Goal: Find specific fact: Find specific fact

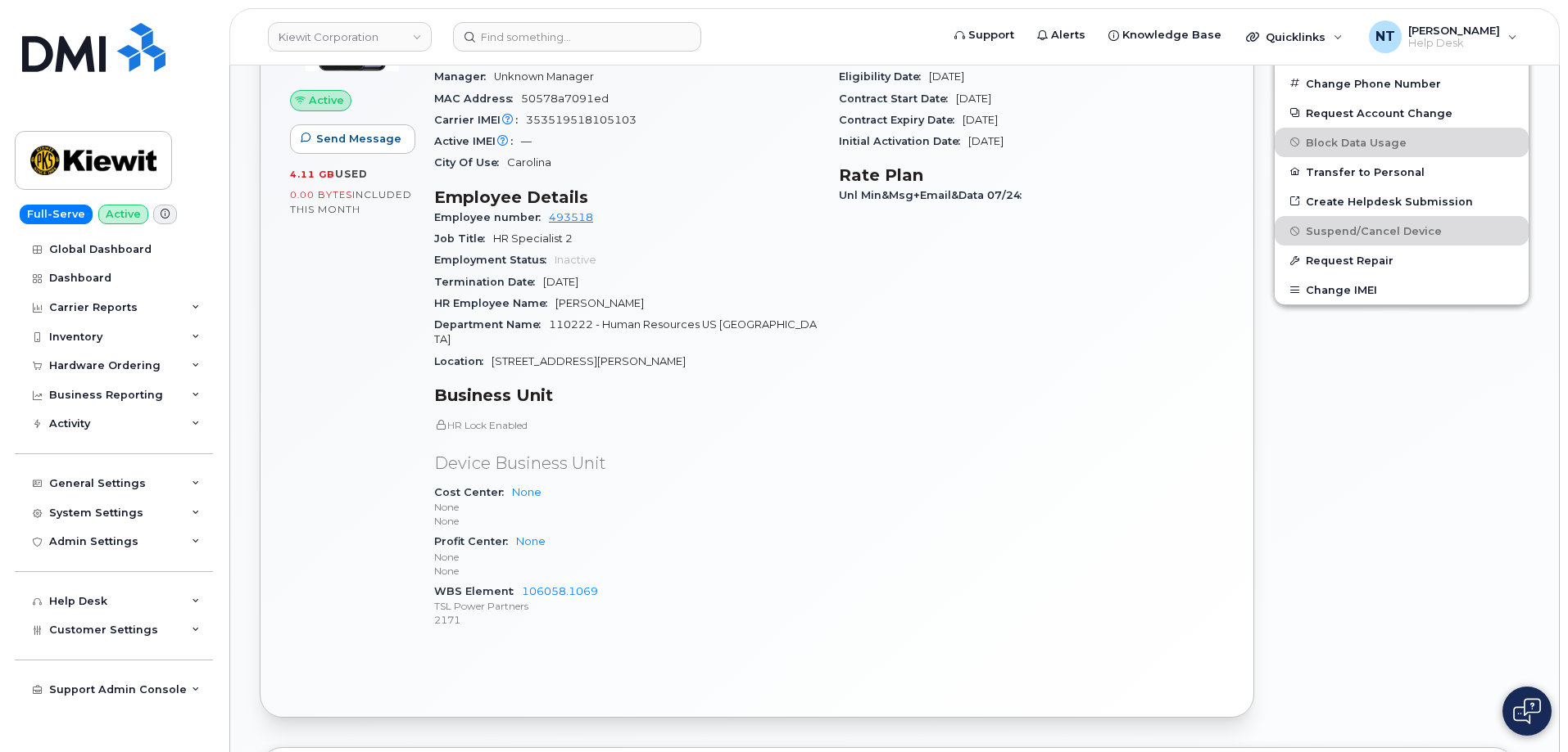
scroll to position [819, 0]
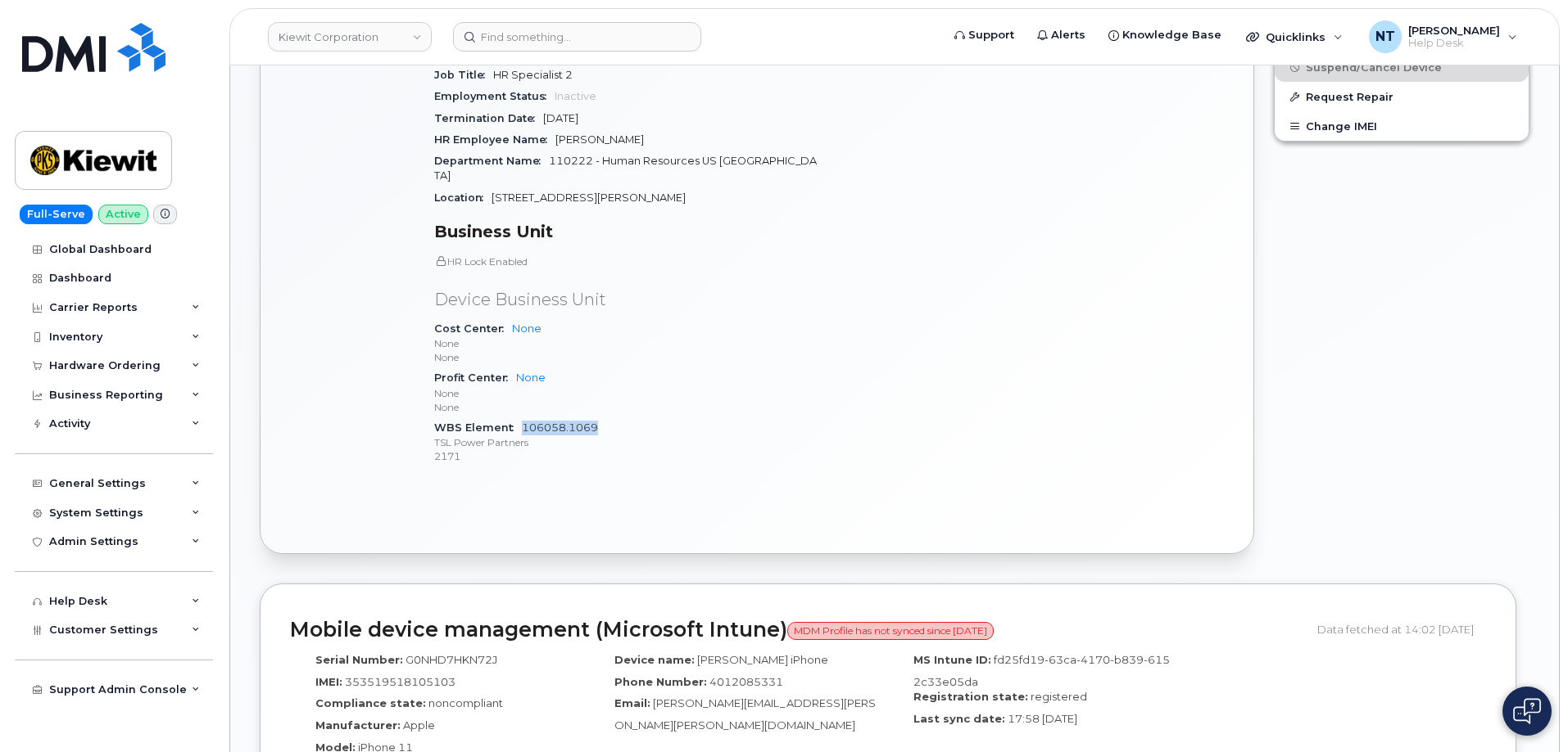
drag, startPoint x: 600, startPoint y: 398, endPoint x: 521, endPoint y: 400, distance: 79.0
click at [521, 418] on div "WBS Element 106058.1069 TSL Power Partners 2171" at bounding box center [627, 442] width 385 height 50
copy link "106058.1069"
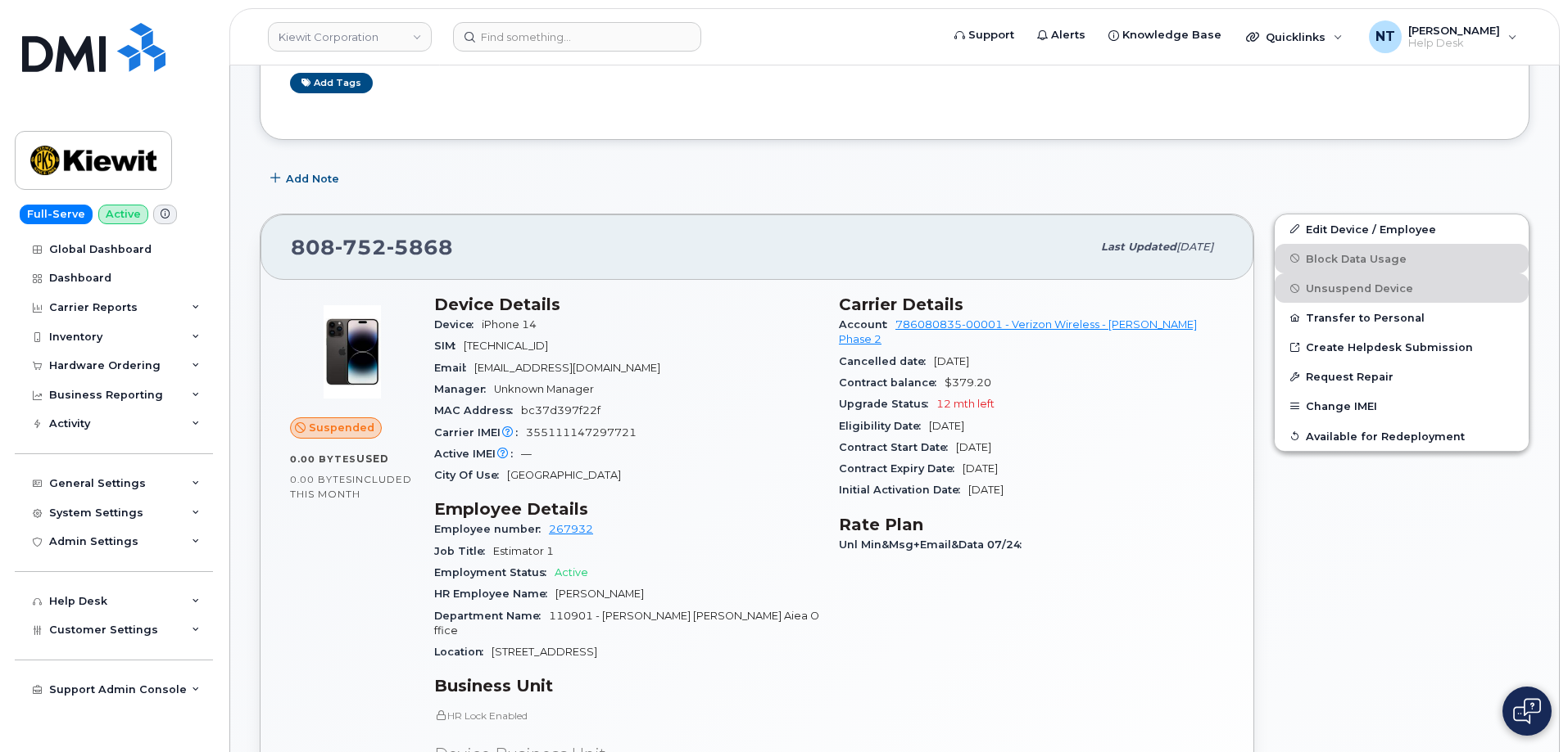
scroll to position [655, 0]
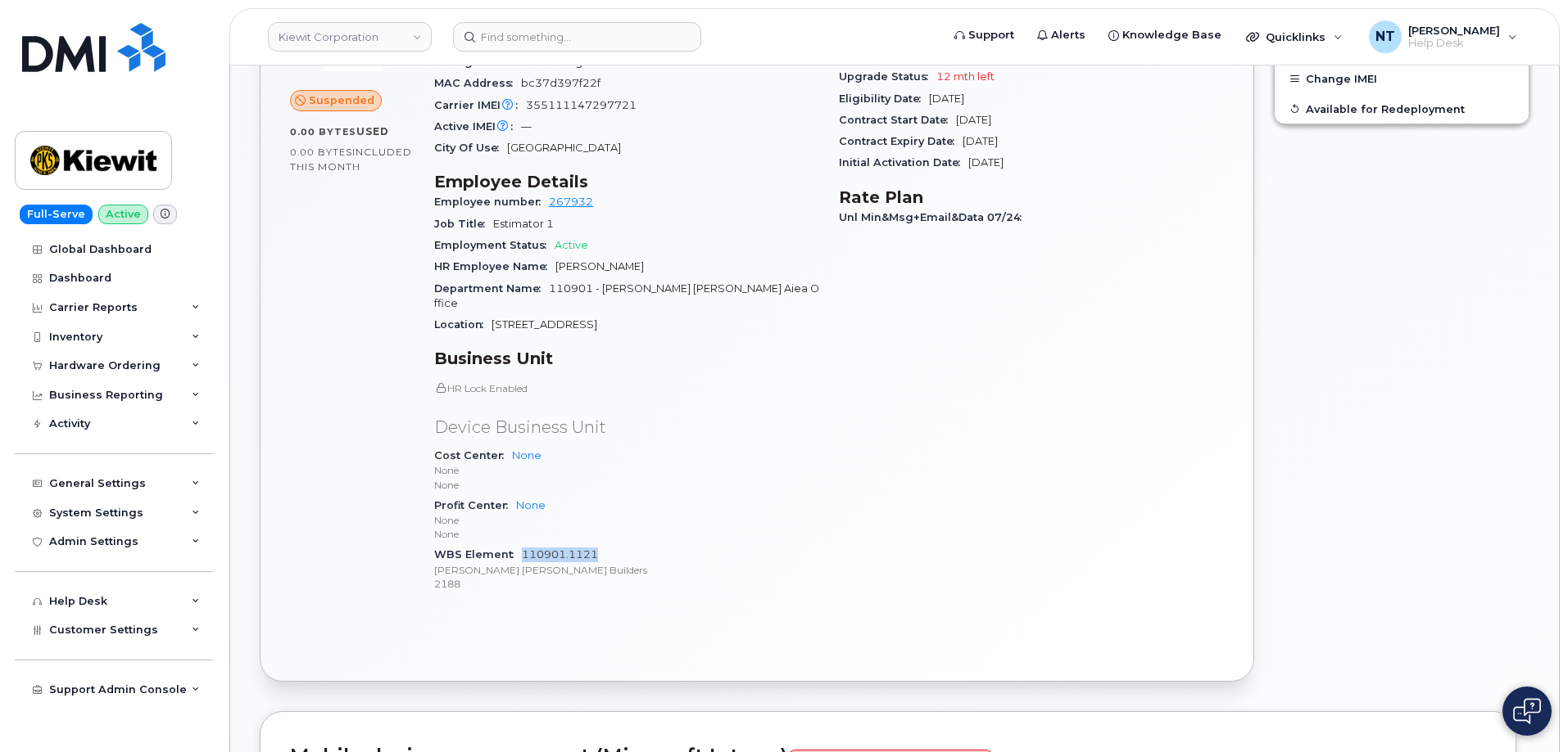
drag, startPoint x: 599, startPoint y: 538, endPoint x: 523, endPoint y: 538, distance: 76.0
click at [523, 545] on div "WBS Element 110901.1121 Healy Tibbitts Builders 2188" at bounding box center [627, 569] width 385 height 50
copy link "110901.1121"
click at [826, 499] on div "Device Details Device iPhone 14 SIM 89148000010568213151 Email NKNYOUNG@HEALYTI…" at bounding box center [626, 287] width 405 height 660
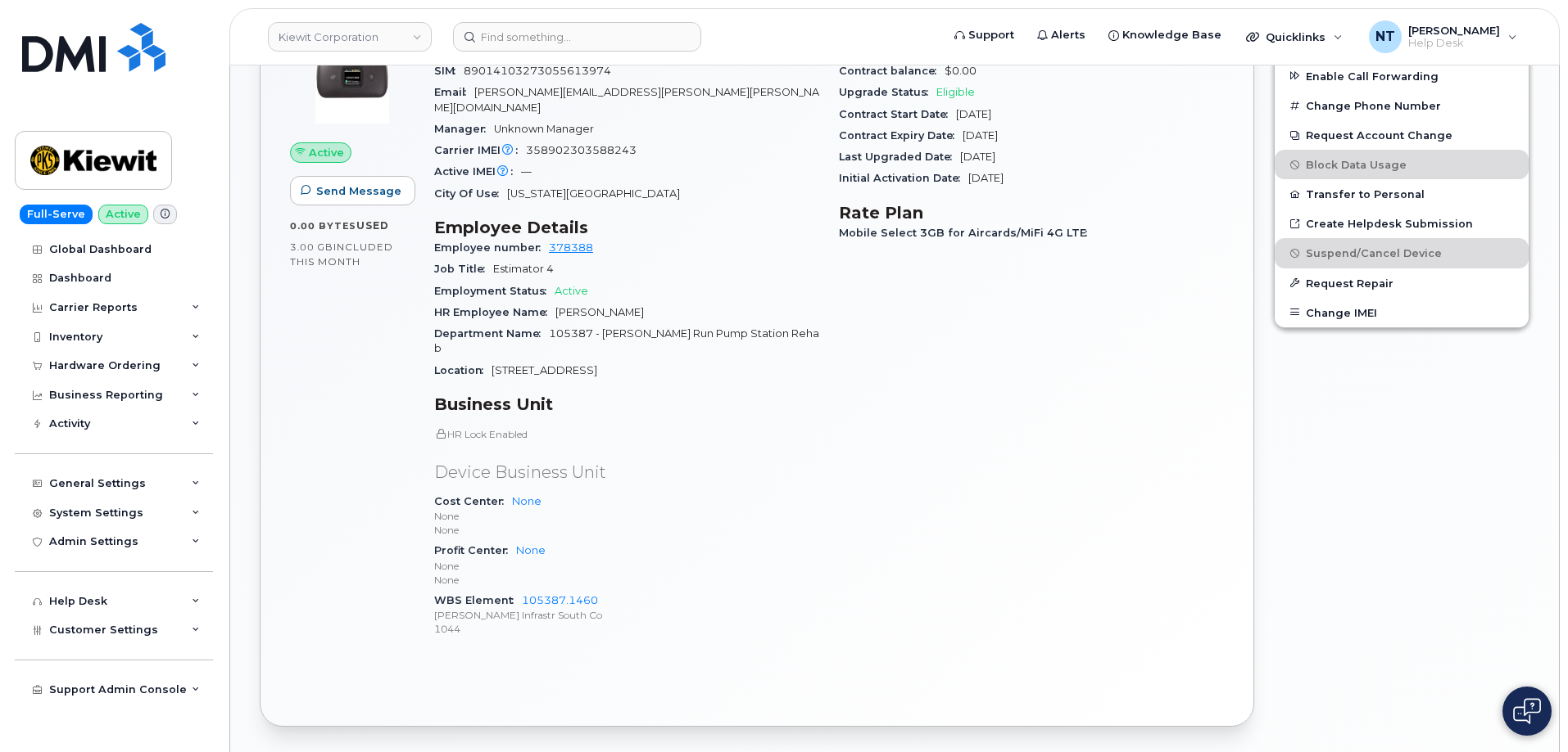
scroll to position [819, 0]
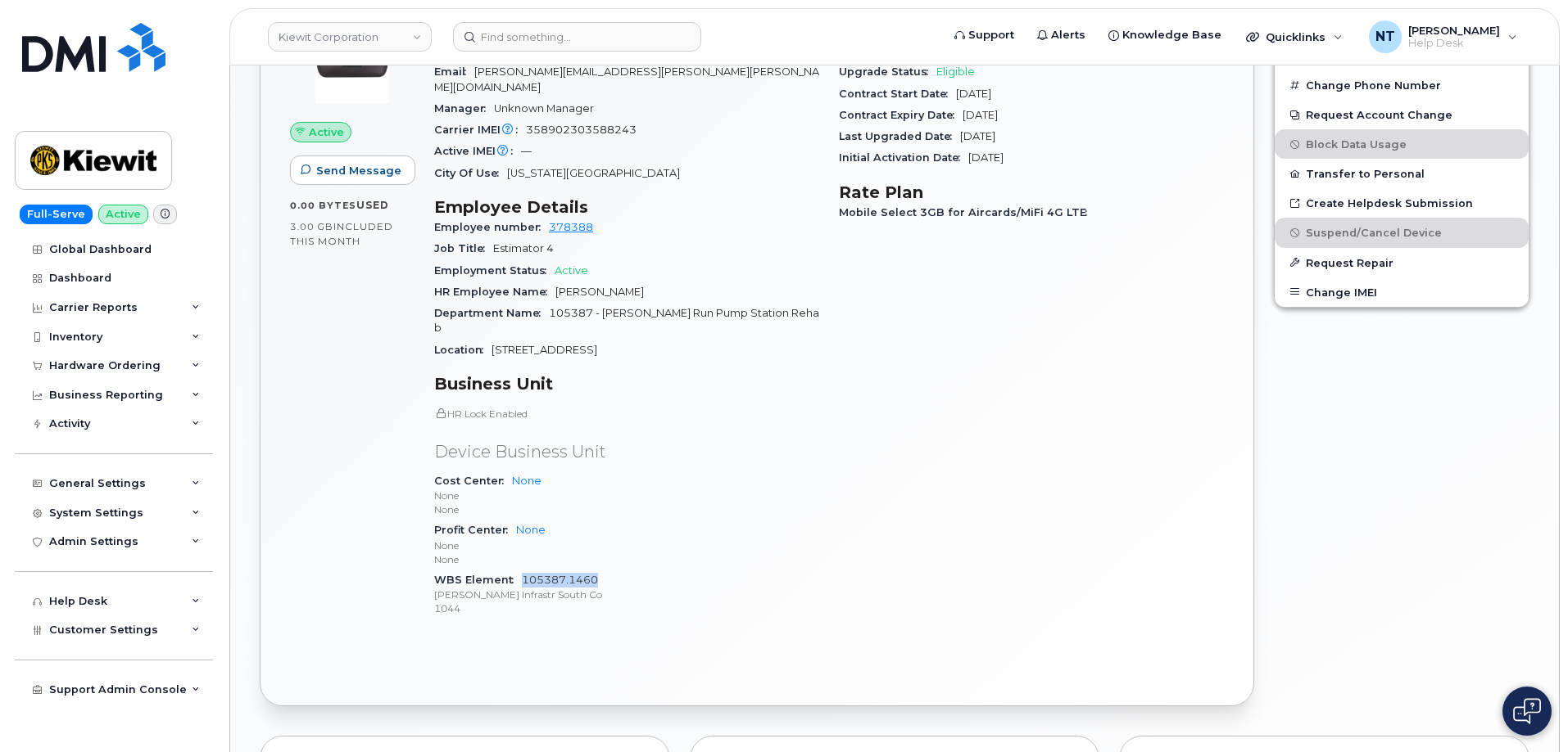
drag, startPoint x: 597, startPoint y: 550, endPoint x: 521, endPoint y: 550, distance: 76.0
click at [521, 570] on div "WBS Element 105387.1460 Kiewit Infrastr South Co 1044" at bounding box center [627, 594] width 385 height 50
click at [611, 570] on div "WBS Element 105387.1460 Kiewit Infrastr South Co 1044" at bounding box center [627, 594] width 385 height 50
drag, startPoint x: 597, startPoint y: 550, endPoint x: 521, endPoint y: 550, distance: 76.0
click at [521, 570] on div "WBS Element 105387.1460 Kiewit Infrastr South Co 1044" at bounding box center [627, 594] width 385 height 50
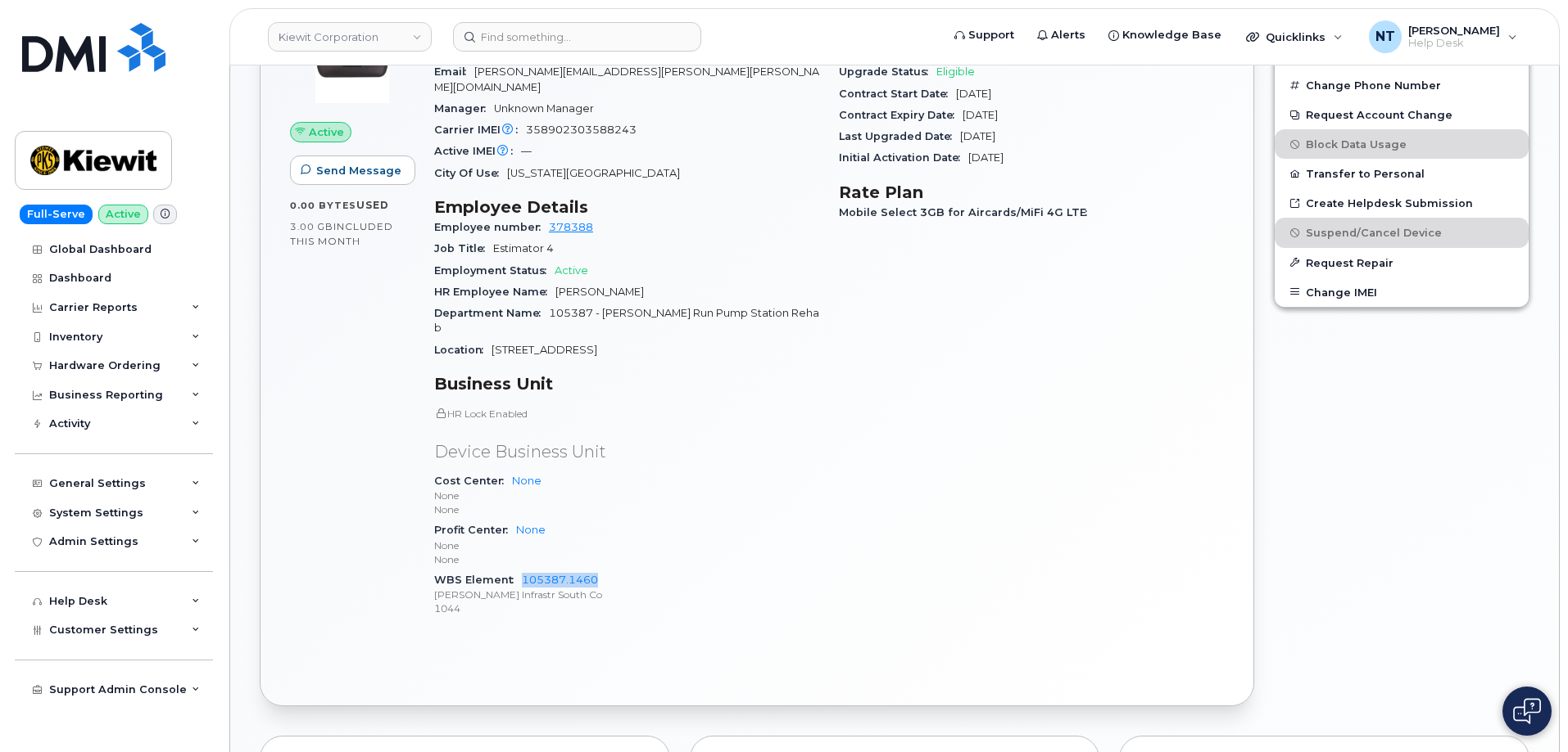
copy link "105387.1460"
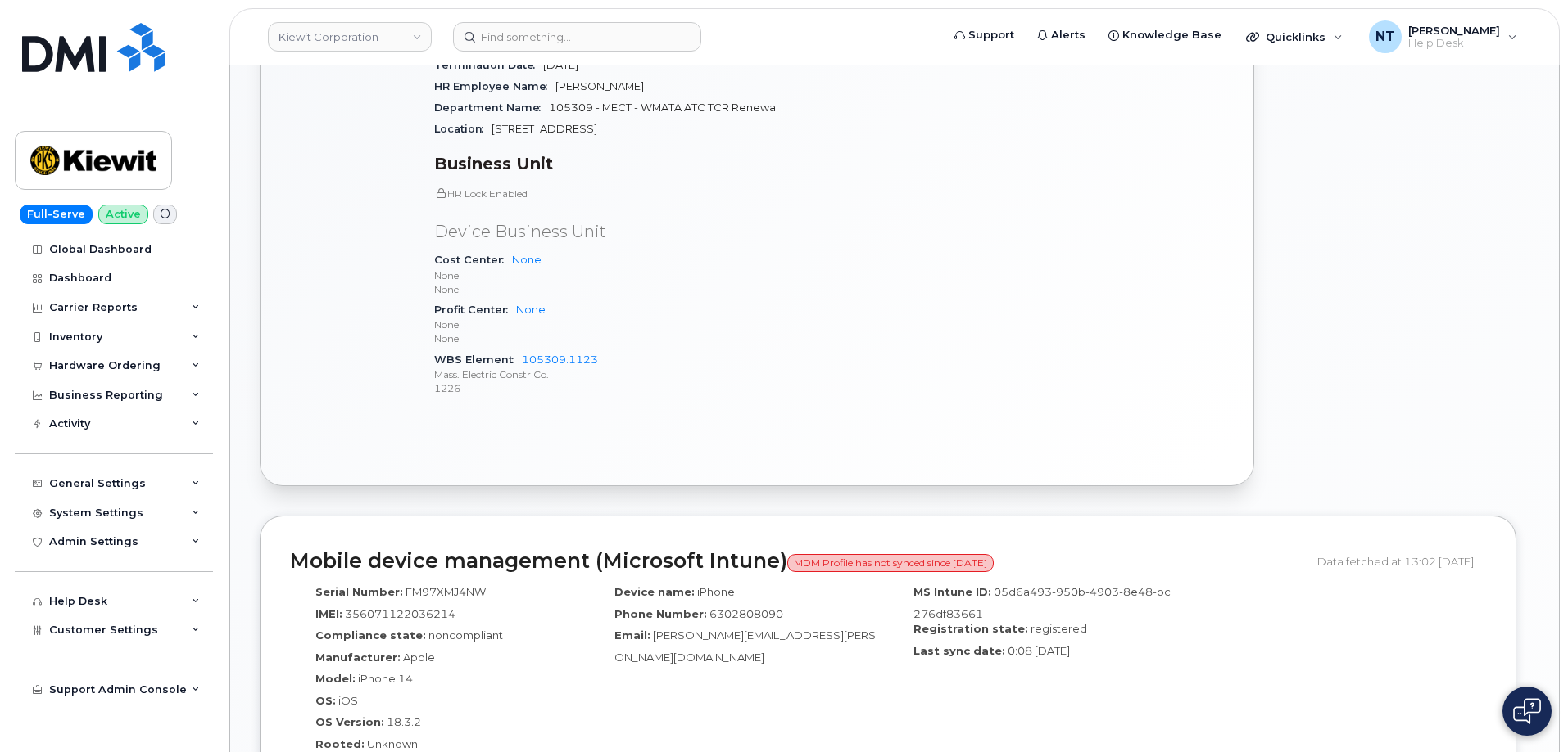
scroll to position [901, 0]
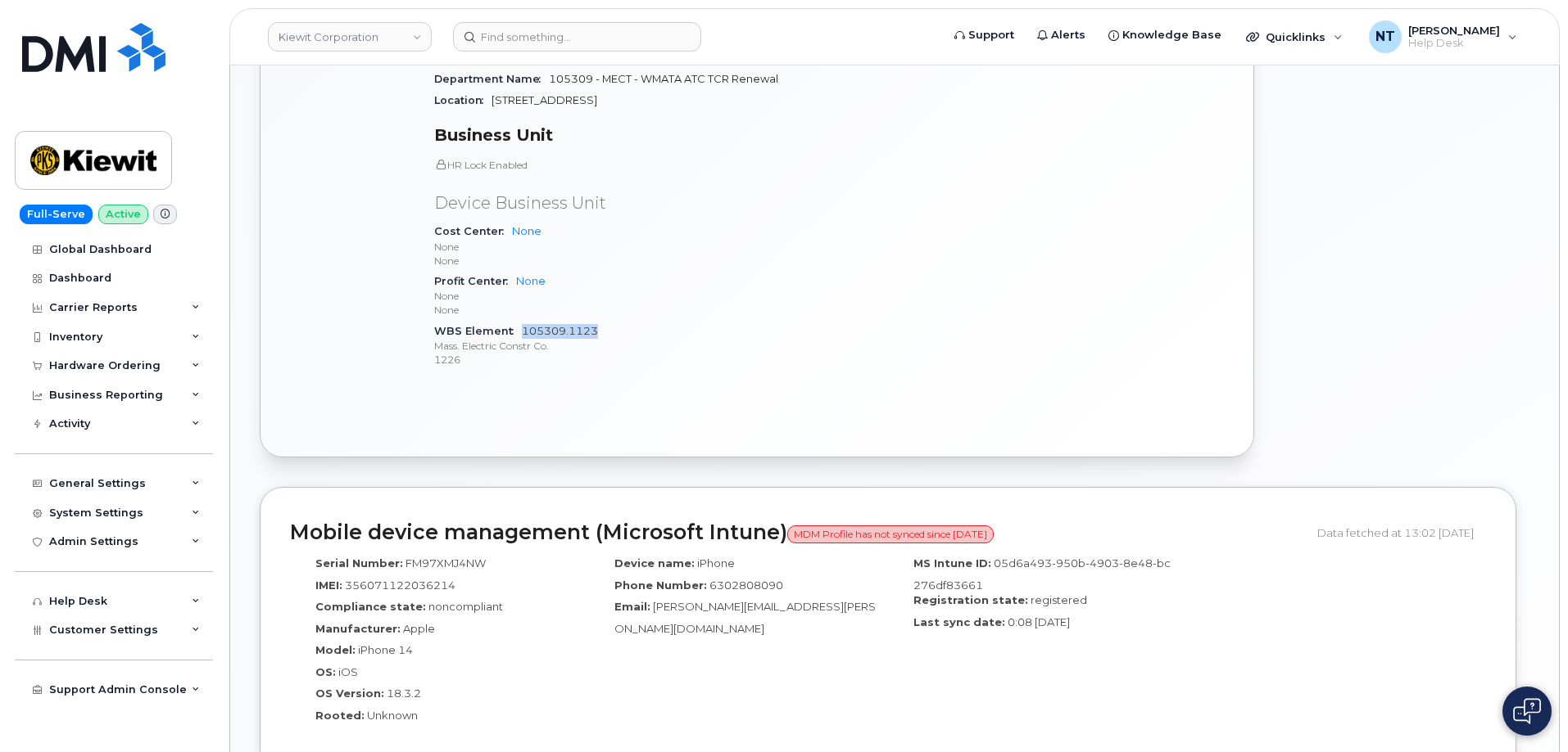
drag, startPoint x: 601, startPoint y: 314, endPoint x: 522, endPoint y: 315, distance: 79.0
click at [522, 321] on div "WBS Element 105309.1123 Mass. Electric Constr Co. 1226" at bounding box center [627, 346] width 385 height 50
copy link "105309.1123"
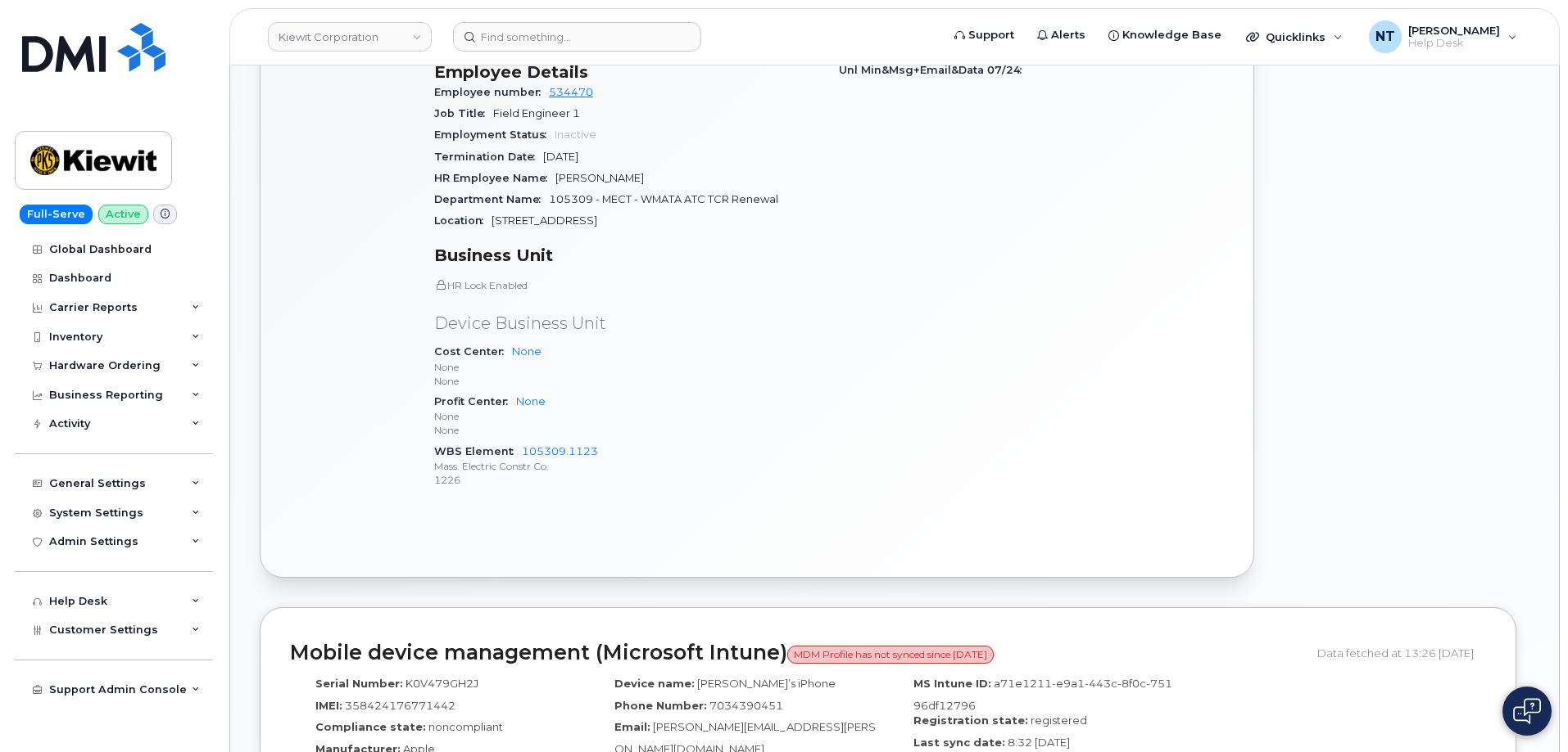
scroll to position [819, 0]
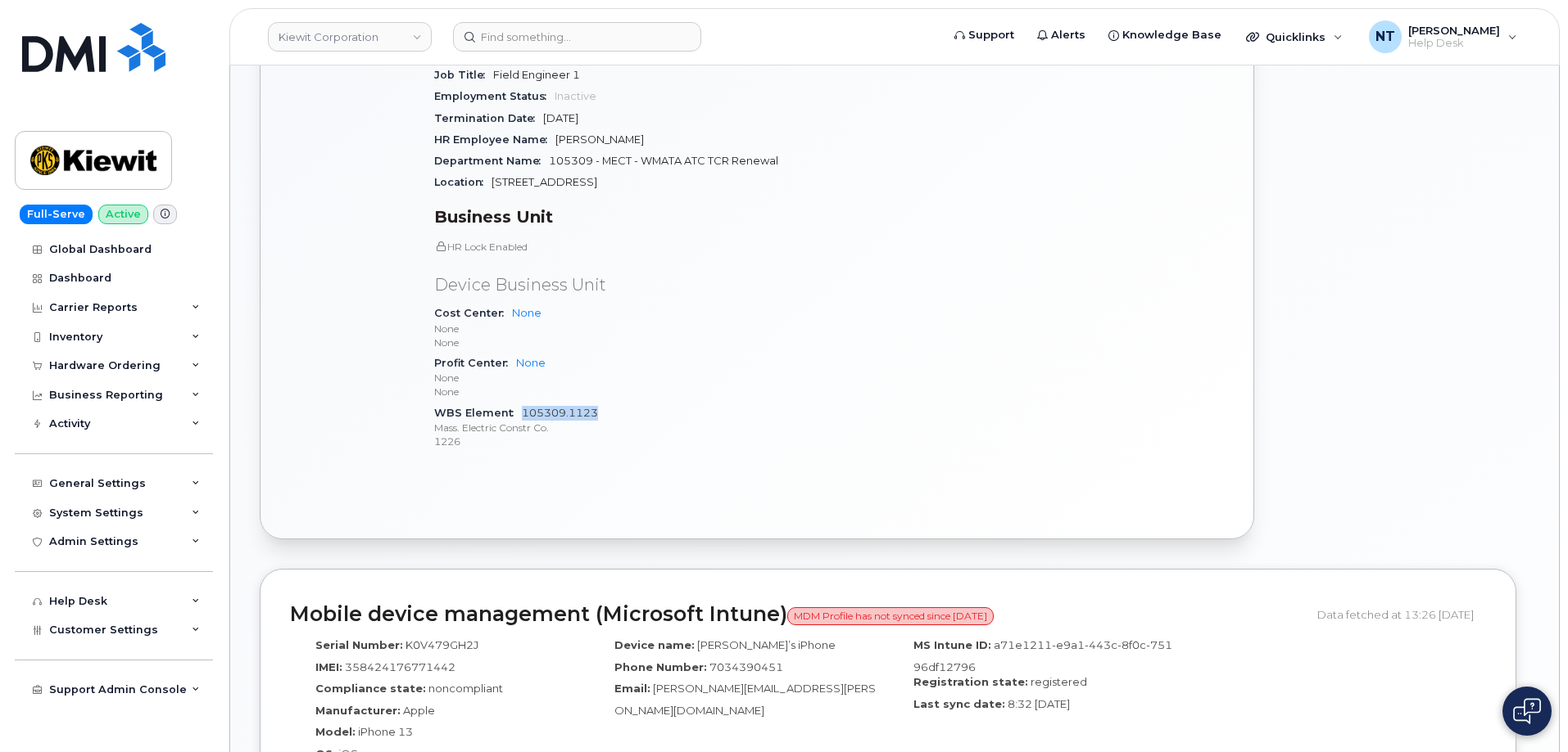
drag, startPoint x: 602, startPoint y: 398, endPoint x: 522, endPoint y: 395, distance: 80.1
click at [522, 403] on div "WBS Element 105309.1123 Mass. Electric Constr Co. 1226" at bounding box center [627, 427] width 385 height 50
copy link "105309.1123"
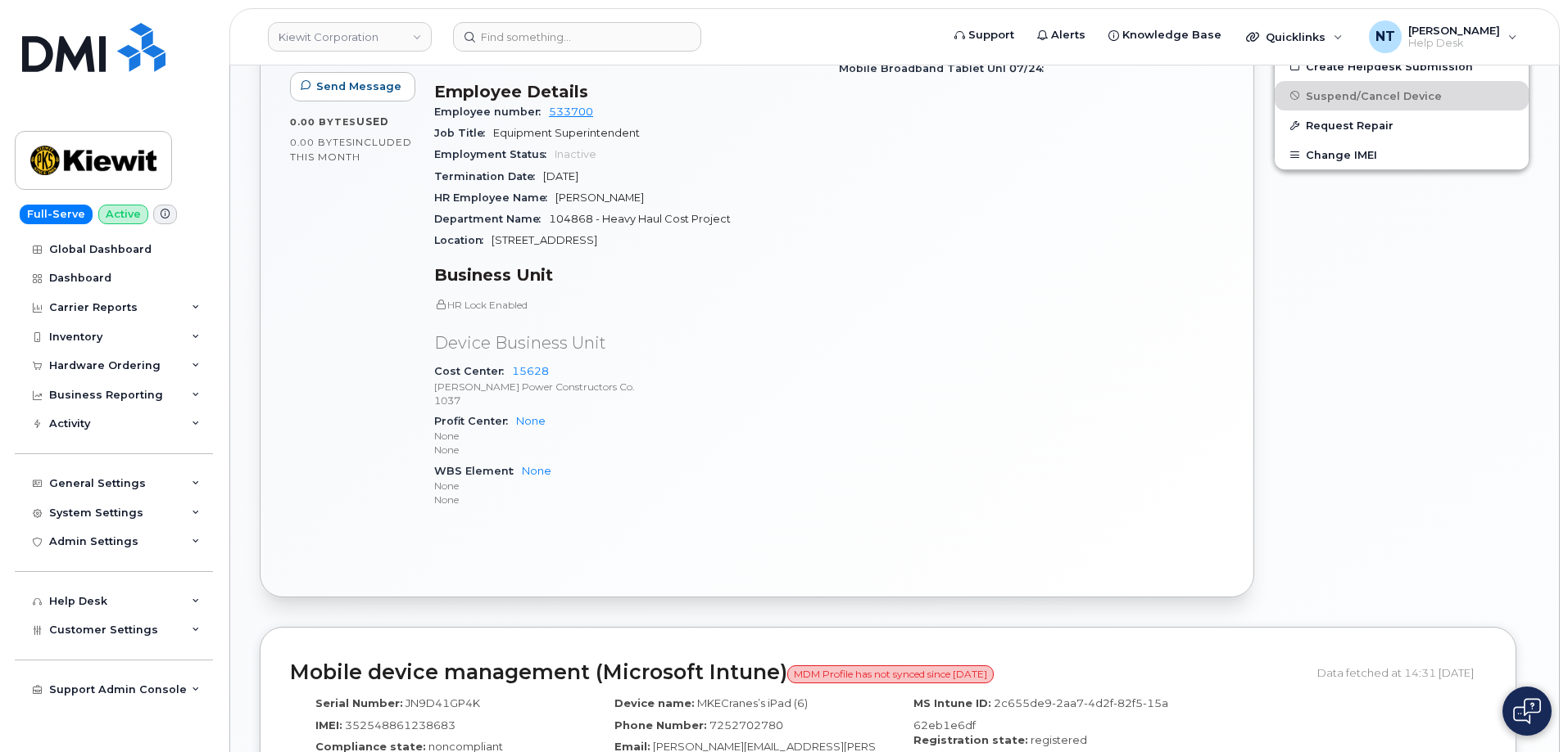
scroll to position [901, 0]
drag, startPoint x: 547, startPoint y: 358, endPoint x: 512, endPoint y: 360, distance: 35.1
click at [512, 360] on div "Cost Center 15628 Kiewit Power Constructors Co. 1037" at bounding box center [627, 384] width 385 height 50
copy link "15628"
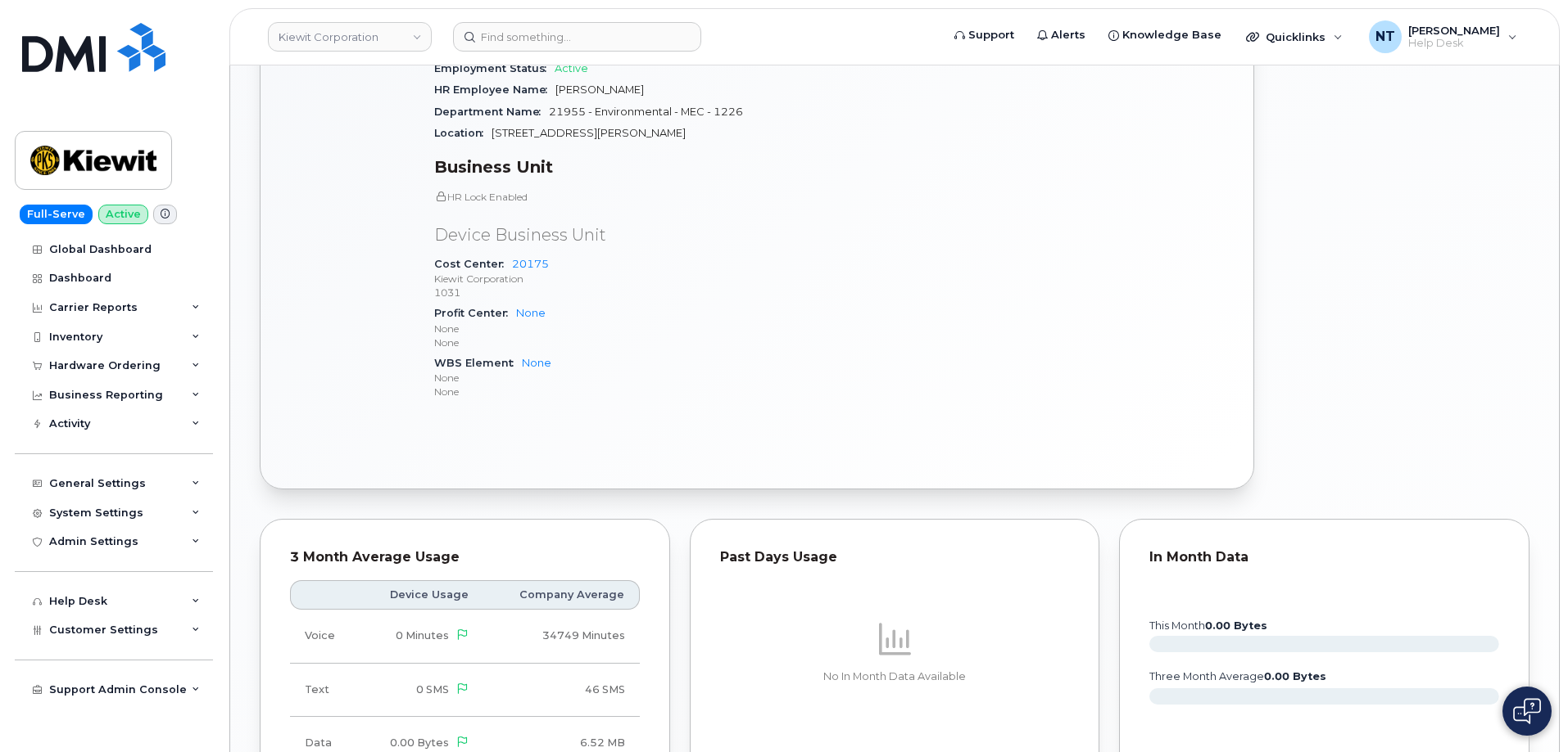
scroll to position [1065, 0]
drag, startPoint x: 547, startPoint y: 250, endPoint x: 512, endPoint y: 250, distance: 35.0
click at [512, 252] on div "Cost Center 20175 Kiewit Corporation 1031" at bounding box center [627, 277] width 385 height 50
copy link "20175"
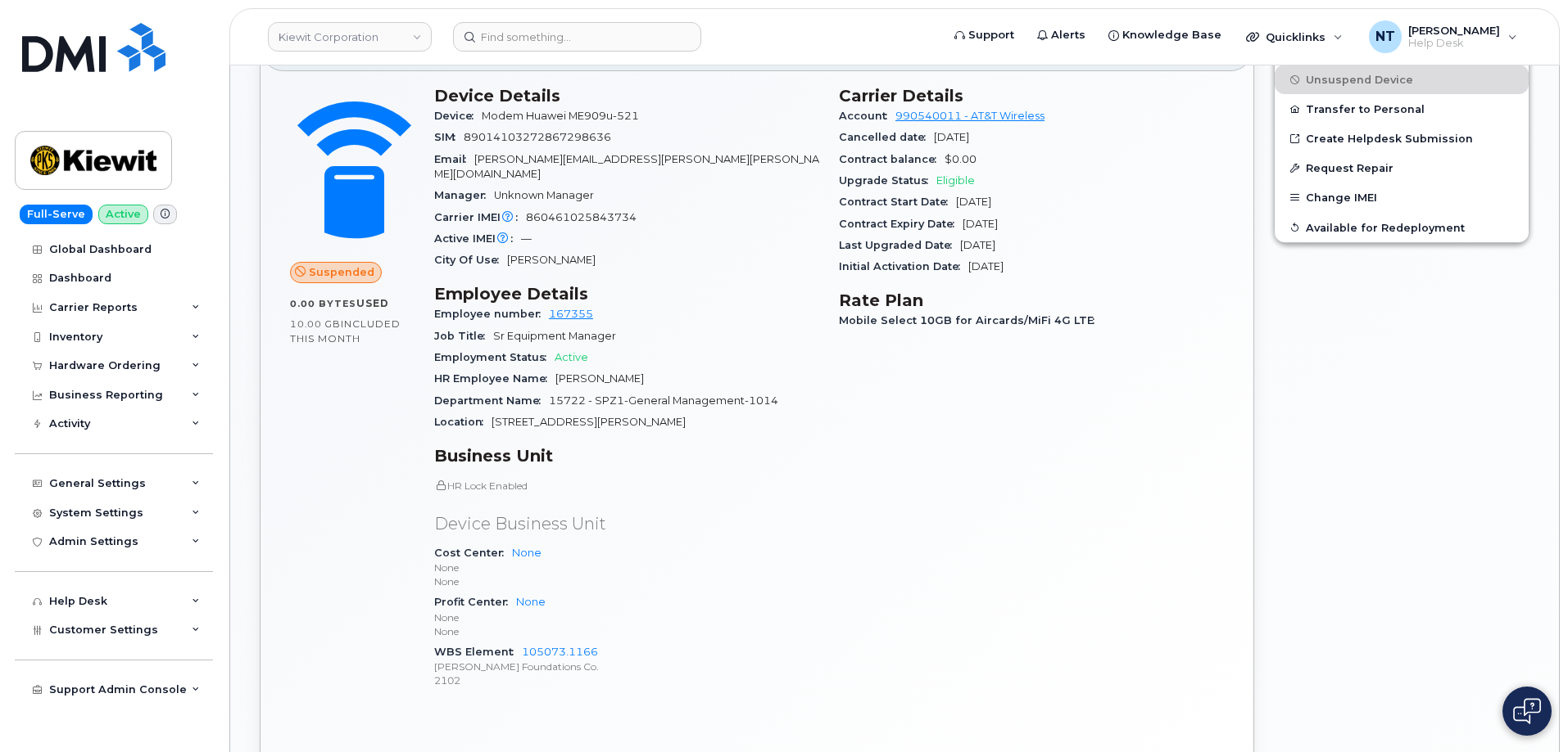
scroll to position [819, 0]
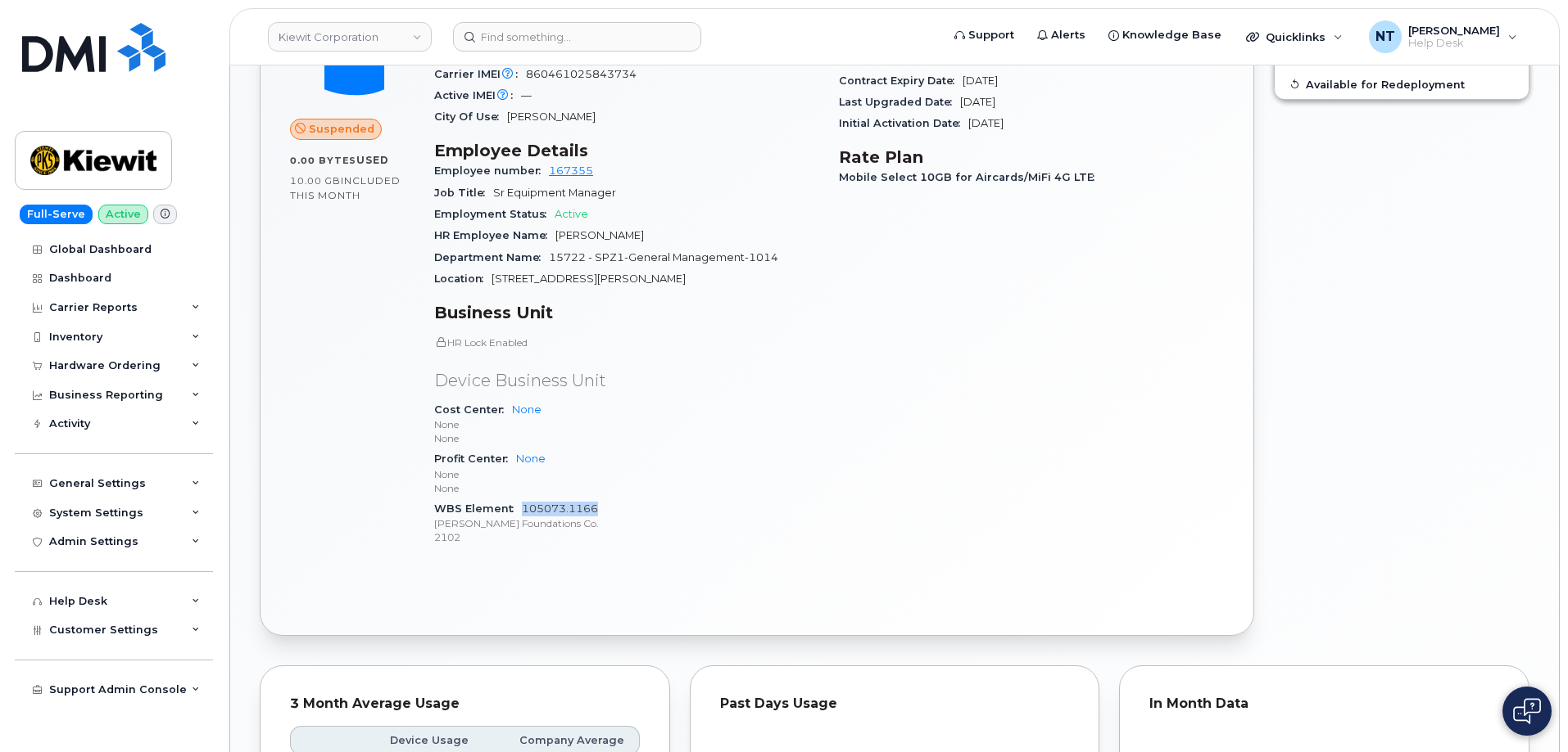
drag, startPoint x: 599, startPoint y: 491, endPoint x: 525, endPoint y: 493, distance: 74.0
click at [525, 499] on div "WBS Element 105073.1166 Kiewit Foundations Co. 2102" at bounding box center [627, 524] width 385 height 50
copy link "105073.1166"
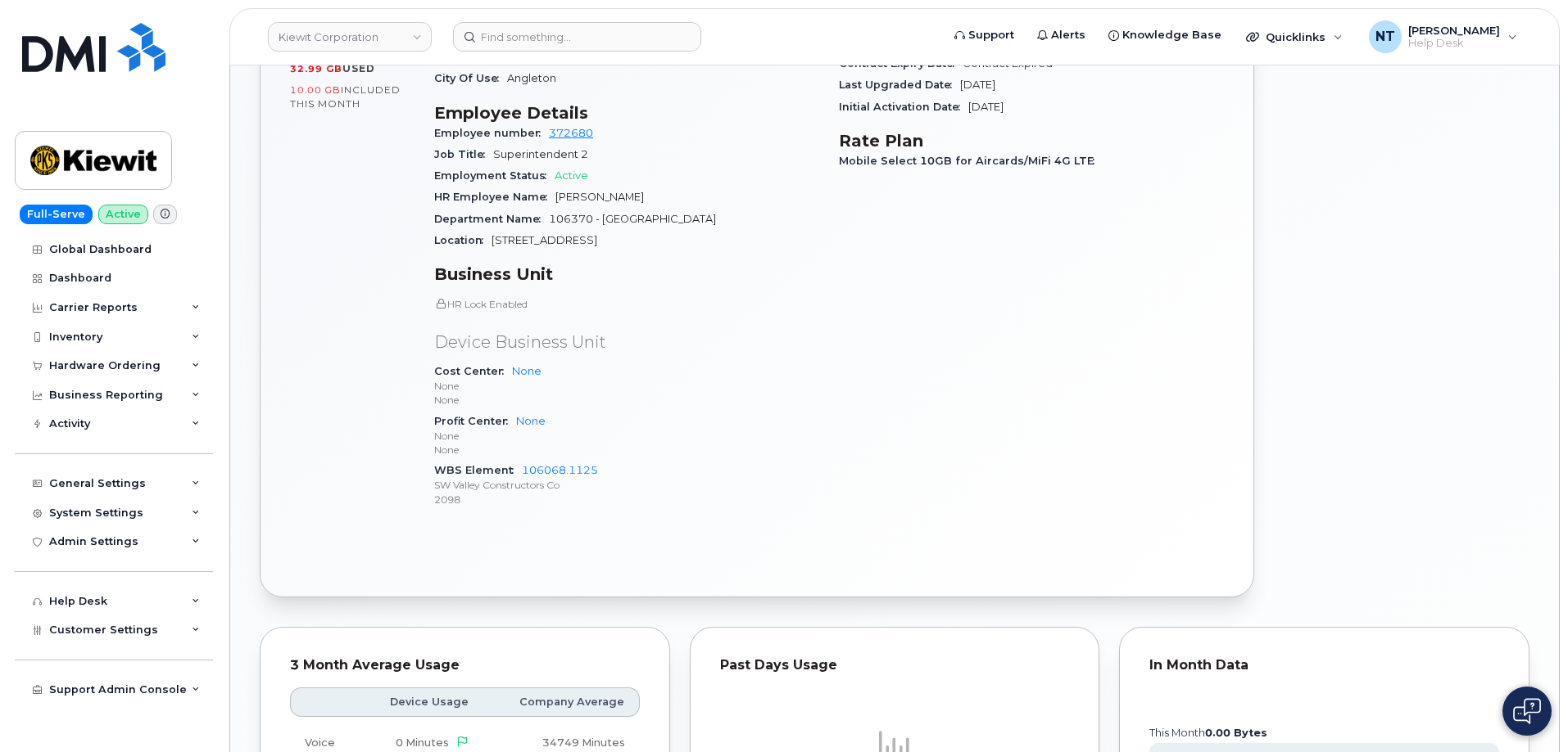
scroll to position [819, 0]
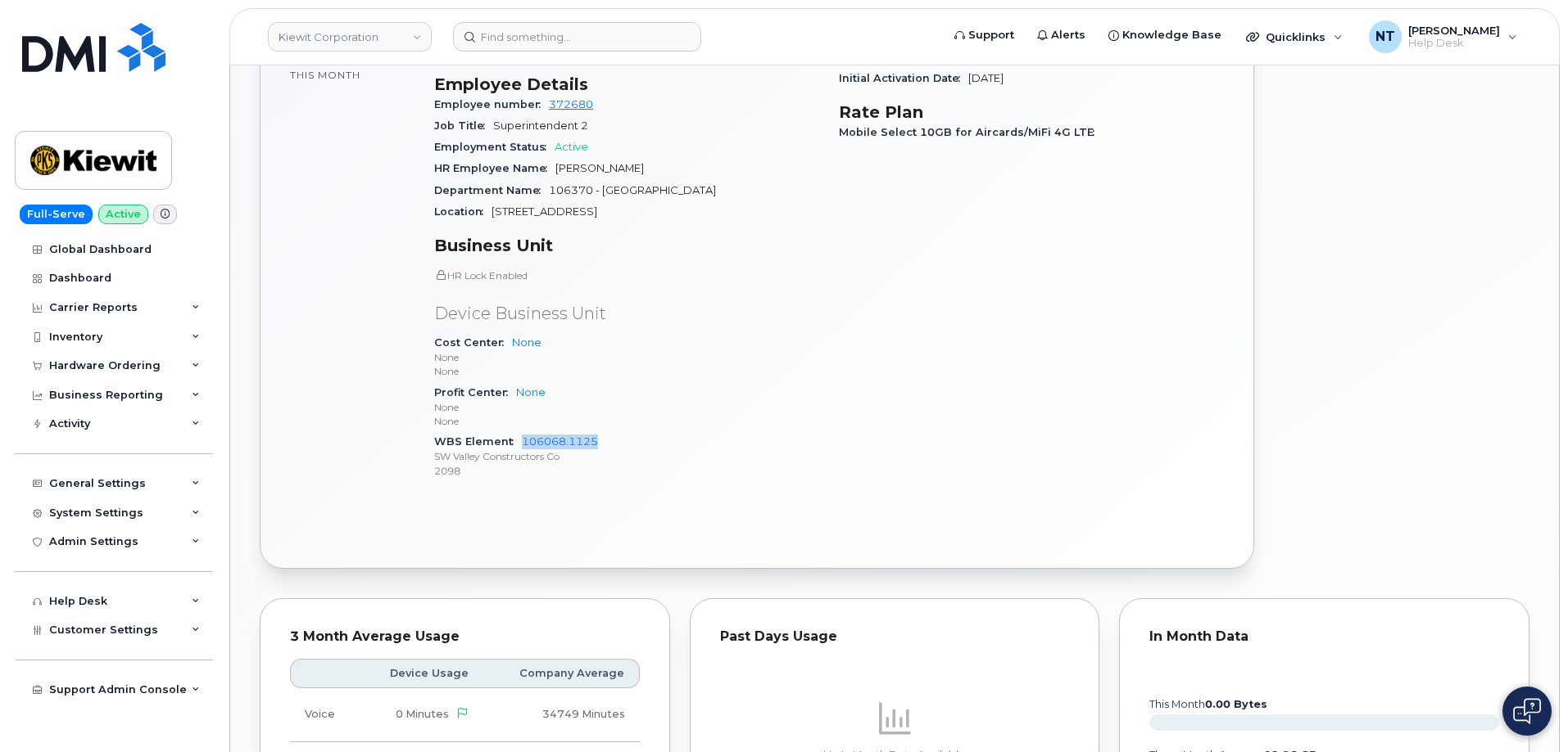
drag, startPoint x: 598, startPoint y: 425, endPoint x: 520, endPoint y: 427, distance: 78.0
click at [520, 432] on div "WBS Element 106068.1125 SW Valley Constructors Co 2098" at bounding box center [627, 456] width 385 height 50
copy link "106068.1125"
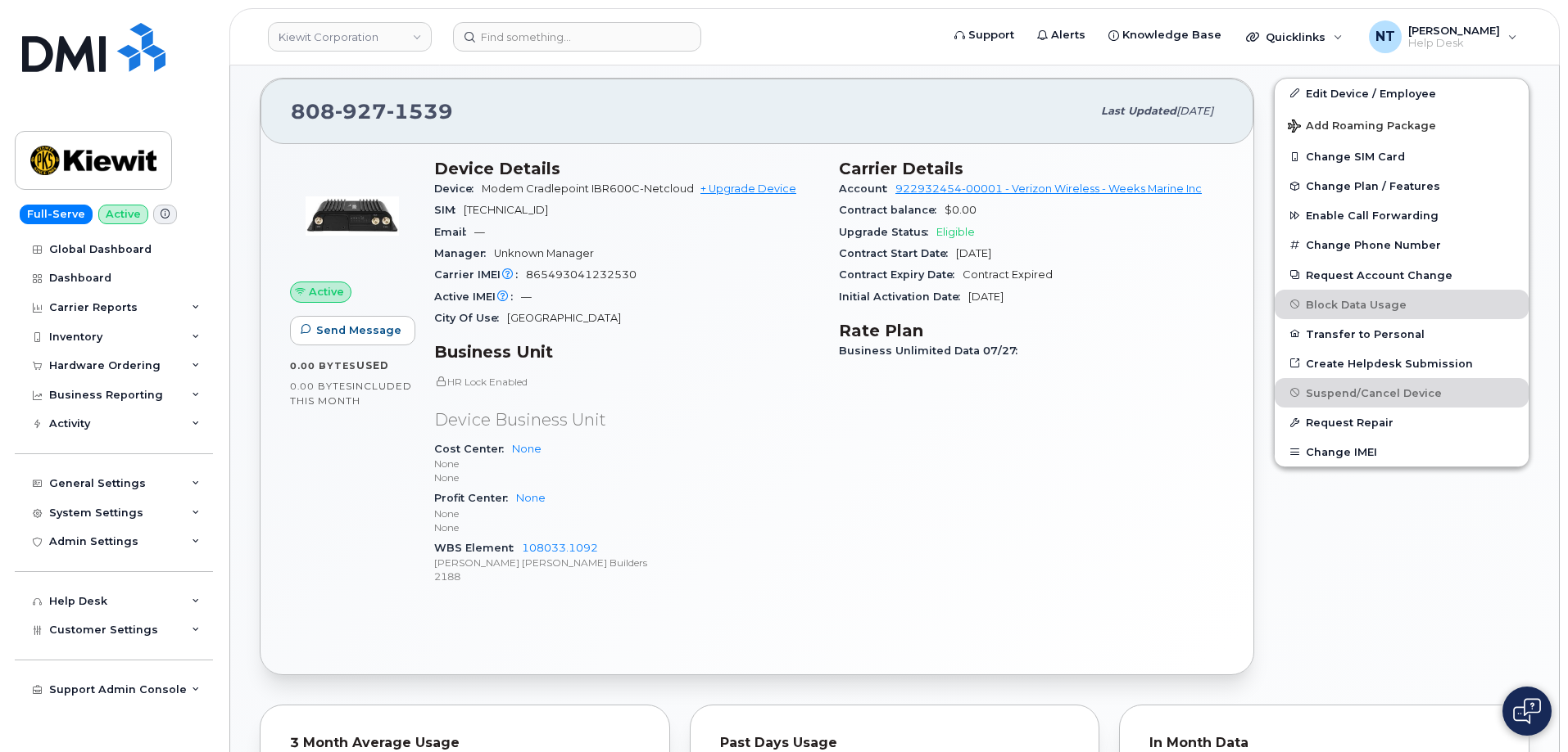
scroll to position [491, 0]
